Goal: Use online tool/utility: Utilize a website feature to perform a specific function

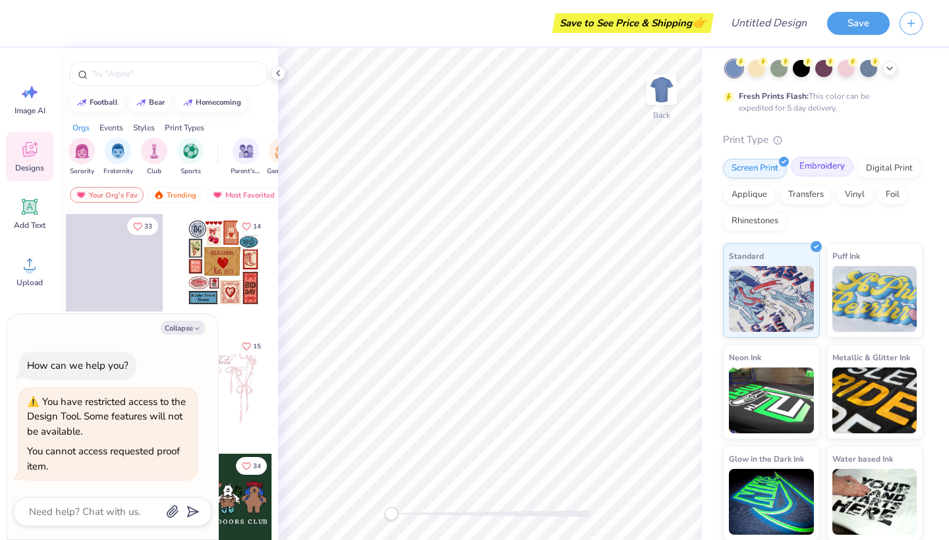
click at [827, 167] on div "Embroidery" at bounding box center [822, 167] width 63 height 20
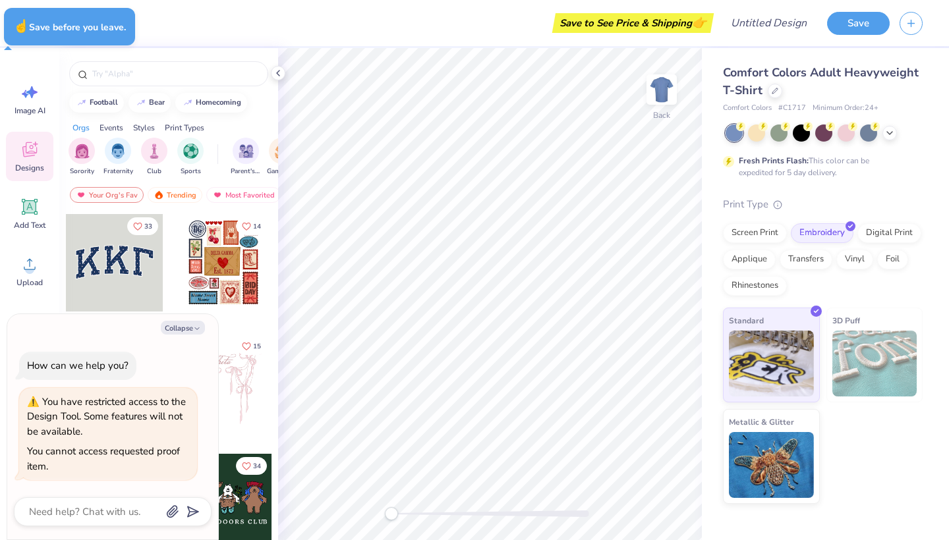
type textarea "x"
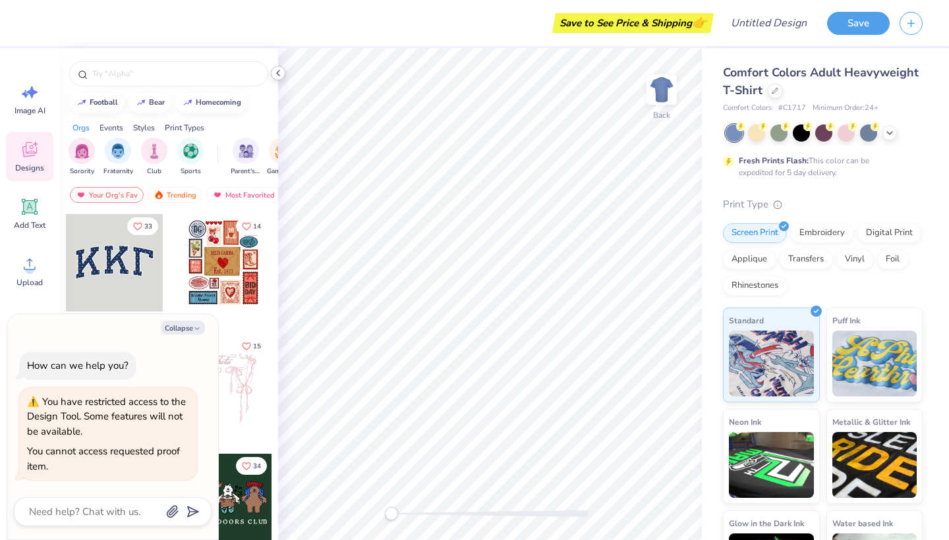
click at [281, 74] on icon at bounding box center [278, 73] width 11 height 11
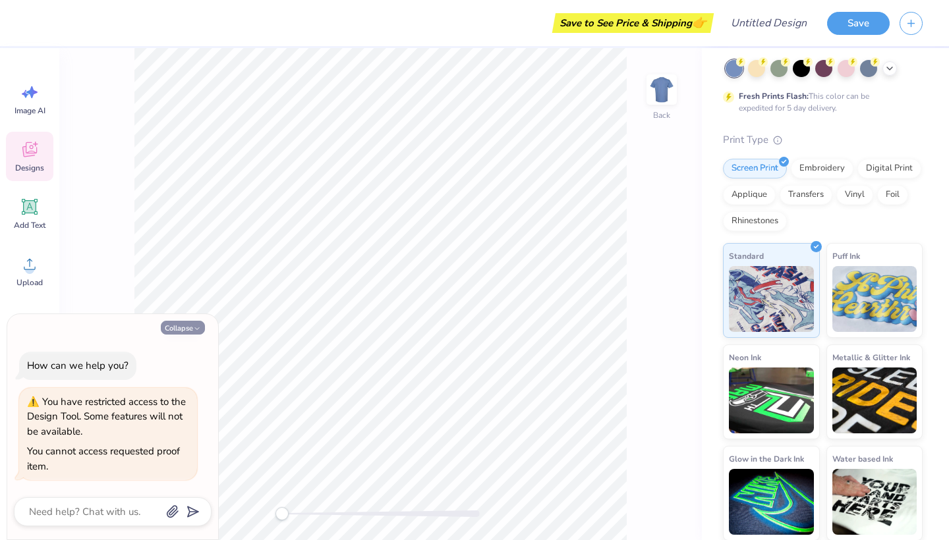
click at [181, 331] on button "Collapse" at bounding box center [183, 328] width 44 height 14
type textarea "x"
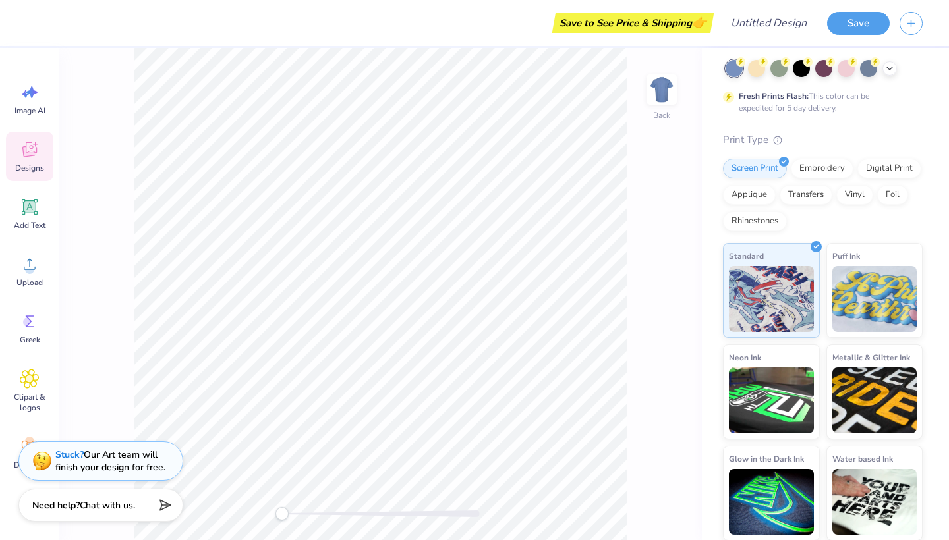
click at [32, 149] on icon at bounding box center [29, 149] width 14 height 15
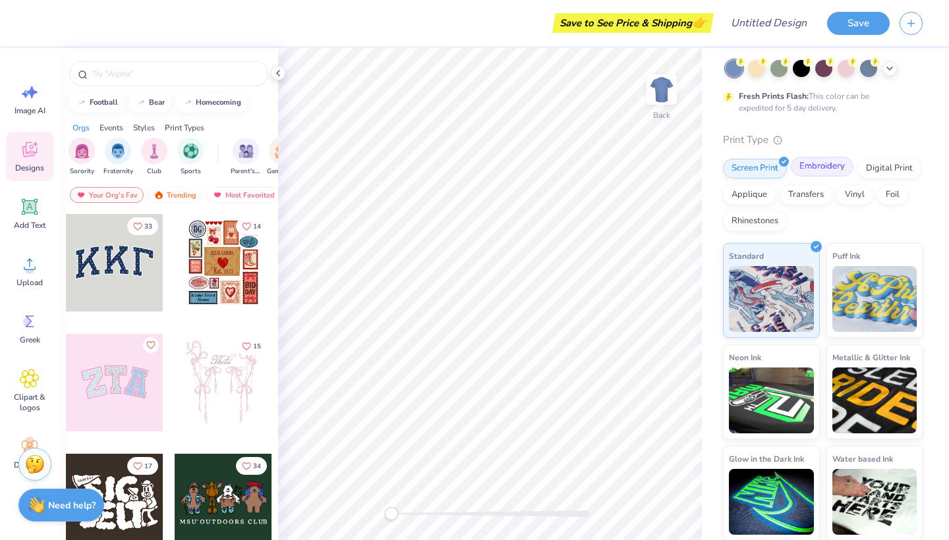
click at [820, 167] on div "Embroidery" at bounding box center [822, 167] width 63 height 20
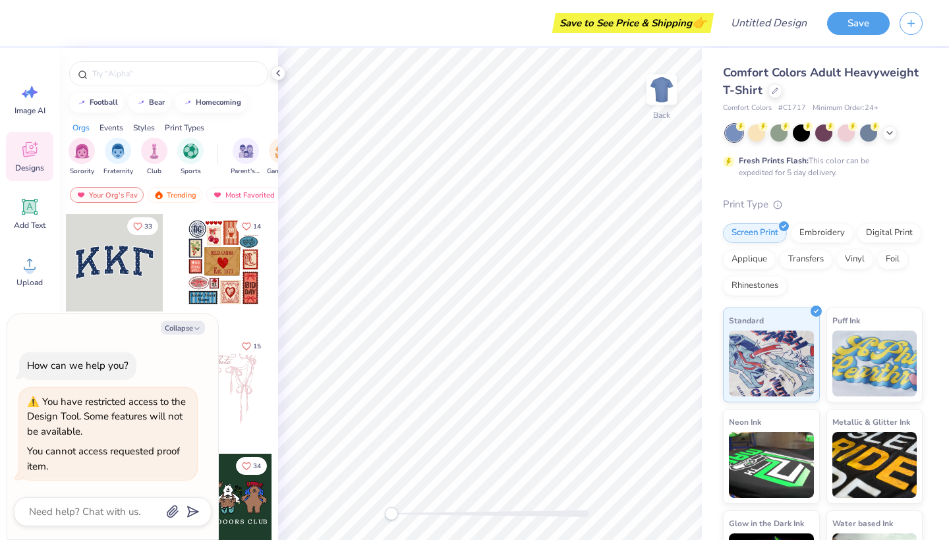
scroll to position [-1, 0]
type textarea "x"
